Goal: Entertainment & Leisure: Browse casually

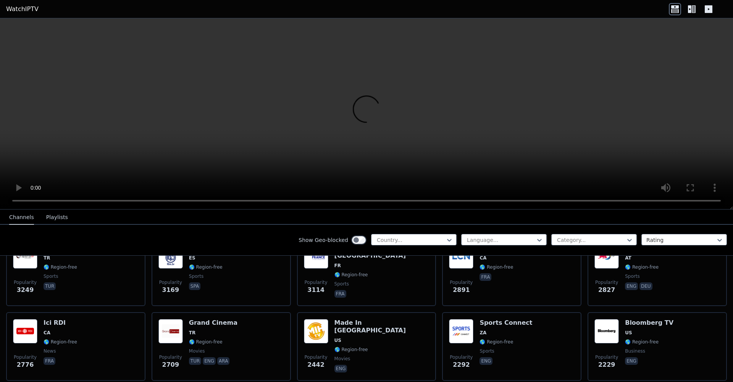
scroll to position [261, 0]
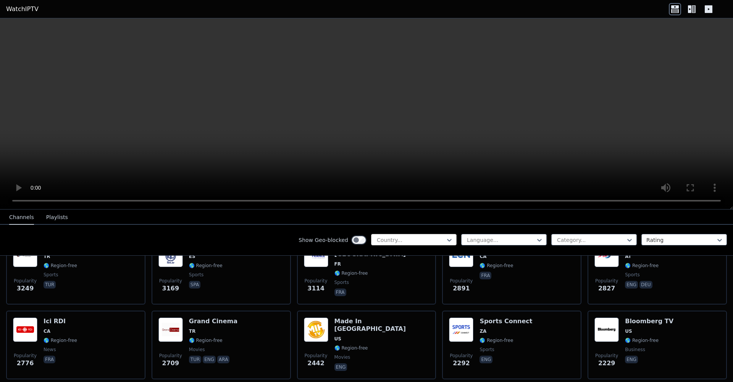
click at [387, 242] on div at bounding box center [410, 240] width 69 height 8
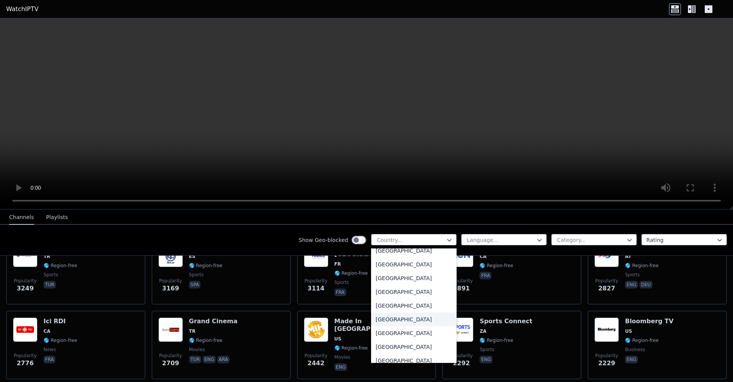
scroll to position [2638, 0]
click at [396, 316] on div "[GEOGRAPHIC_DATA]" at bounding box center [413, 320] width 85 height 14
click at [396, 316] on div "Popularity 2442 Made In [GEOGRAPHIC_DATA] [GEOGRAPHIC_DATA] 🌎 Region-free movie…" at bounding box center [366, 345] width 139 height 69
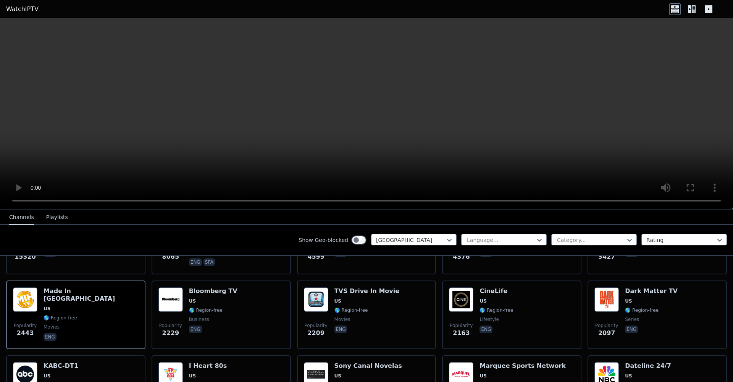
scroll to position [143, 0]
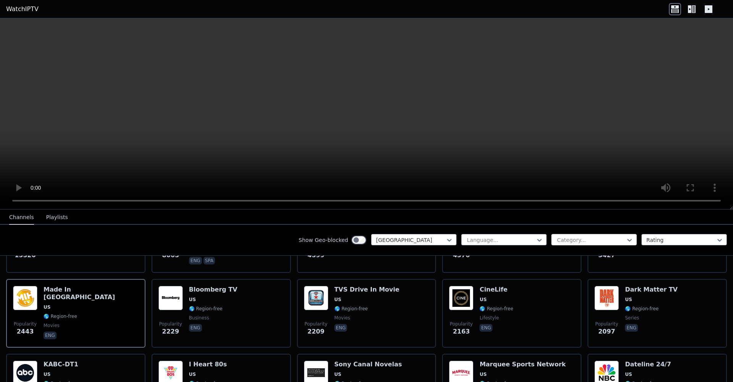
click at [603, 239] on div at bounding box center [590, 240] width 69 height 8
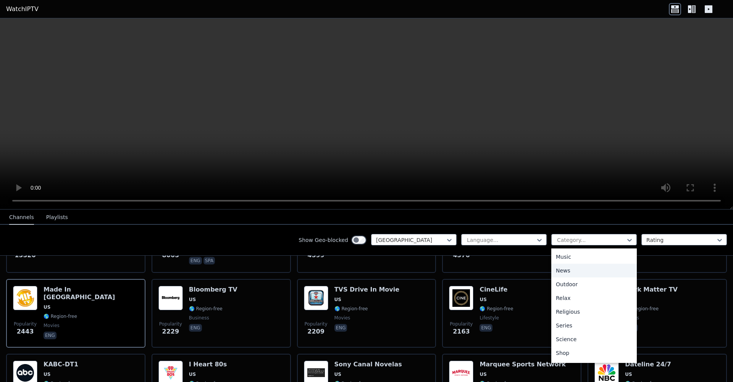
scroll to position [260, 0]
click at [583, 237] on div at bounding box center [590, 240] width 69 height 8
click at [490, 227] on div "Show Geo-blocked [GEOGRAPHIC_DATA] Language... All categories, 1 of 27. 27 resu…" at bounding box center [366, 240] width 733 height 31
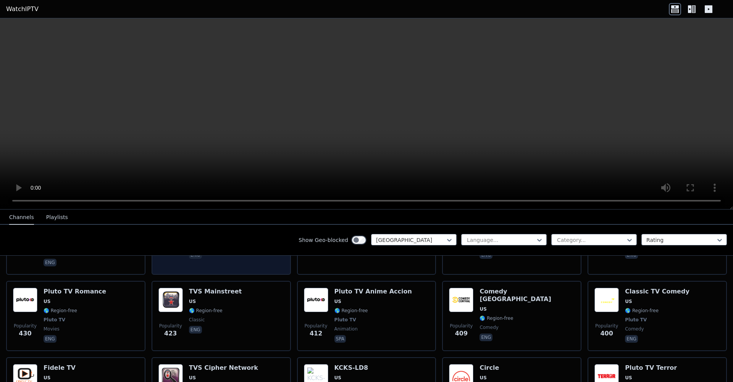
scroll to position [1218, 0]
